Goal: Find contact information: Find contact information

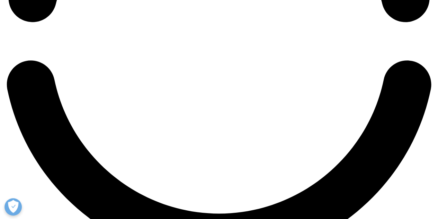
scroll to position [1039, 0]
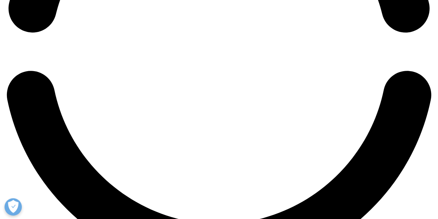
drag, startPoint x: 92, startPoint y: 136, endPoint x: 122, endPoint y: 138, distance: 29.8
copy li "L4W 5P1"
drag, startPoint x: 99, startPoint y: 145, endPoint x: 56, endPoint y: 145, distance: 42.6
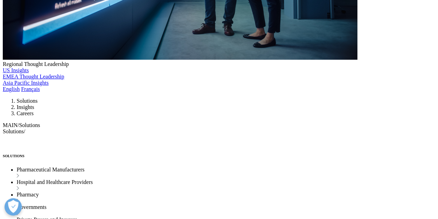
copy link "905 816-5000"
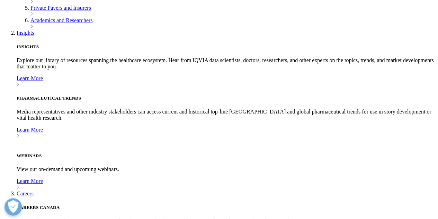
scroll to position [381, 0]
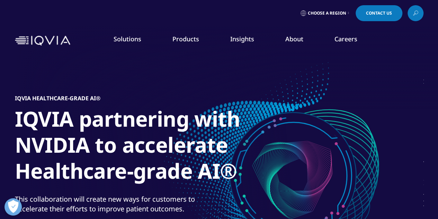
click at [348, 13] on icon at bounding box center [348, 13] width 1 height 3
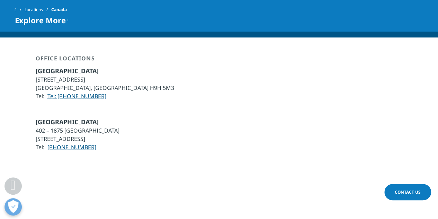
scroll to position [1025, 0]
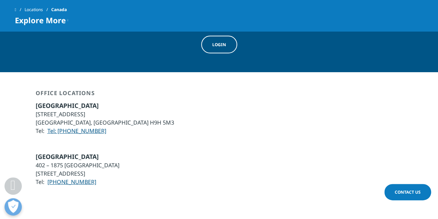
drag, startPoint x: 109, startPoint y: 109, endPoint x: 67, endPoint y: 108, distance: 42.3
click at [67, 126] on li "Tel: Tel: +1 514 428-6000" at bounding box center [105, 130] width 139 height 8
copy link "514 428-6000"
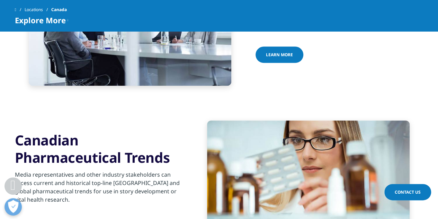
scroll to position [228, 0]
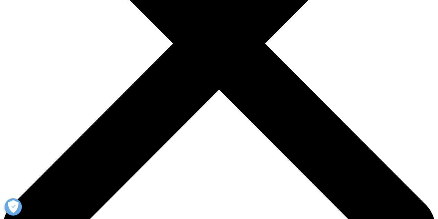
scroll to position [173, 0]
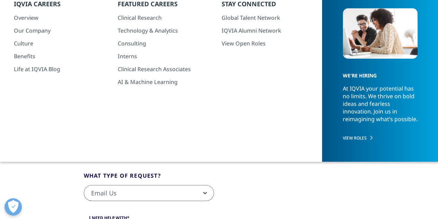
scroll to position [21, 0]
